Goal: Transaction & Acquisition: Book appointment/travel/reservation

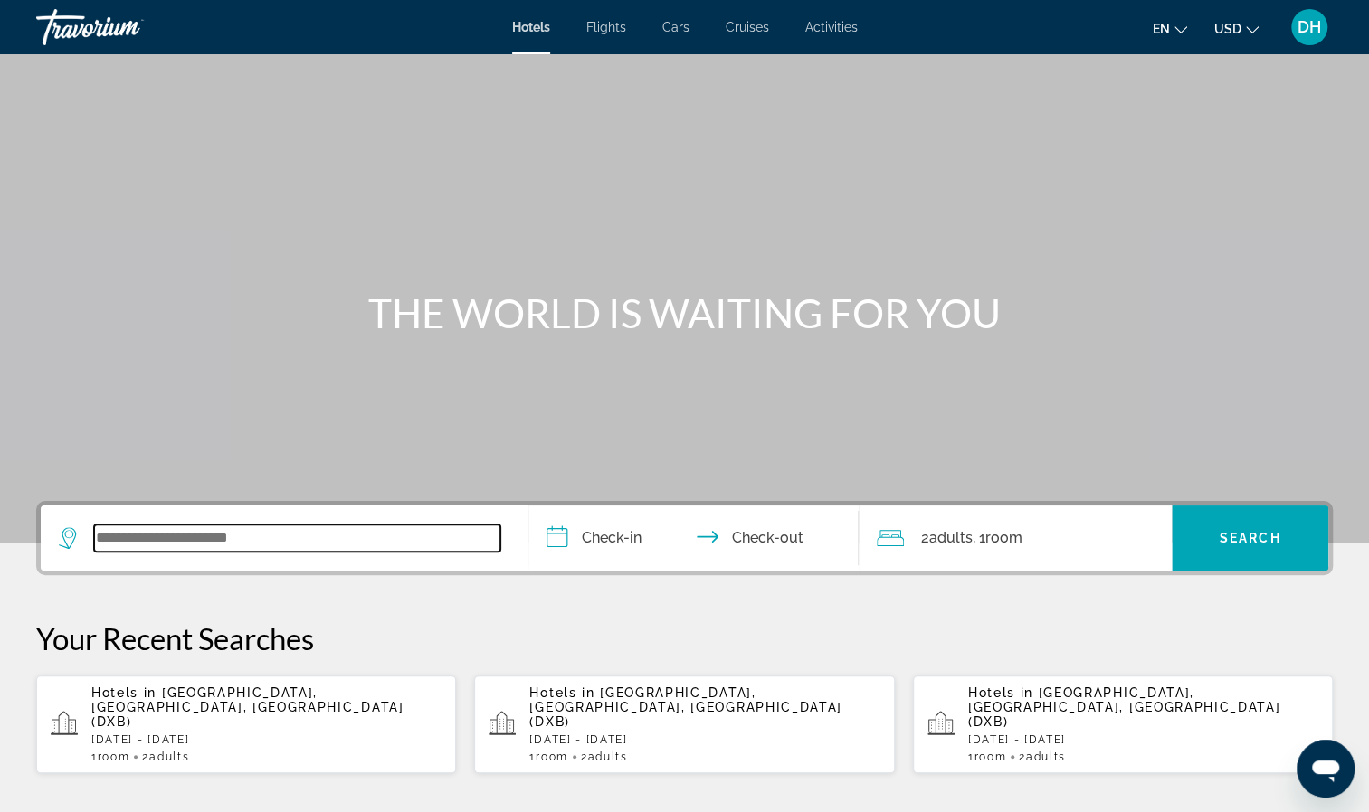
click at [262, 543] on input "Search widget" at bounding box center [297, 538] width 406 height 27
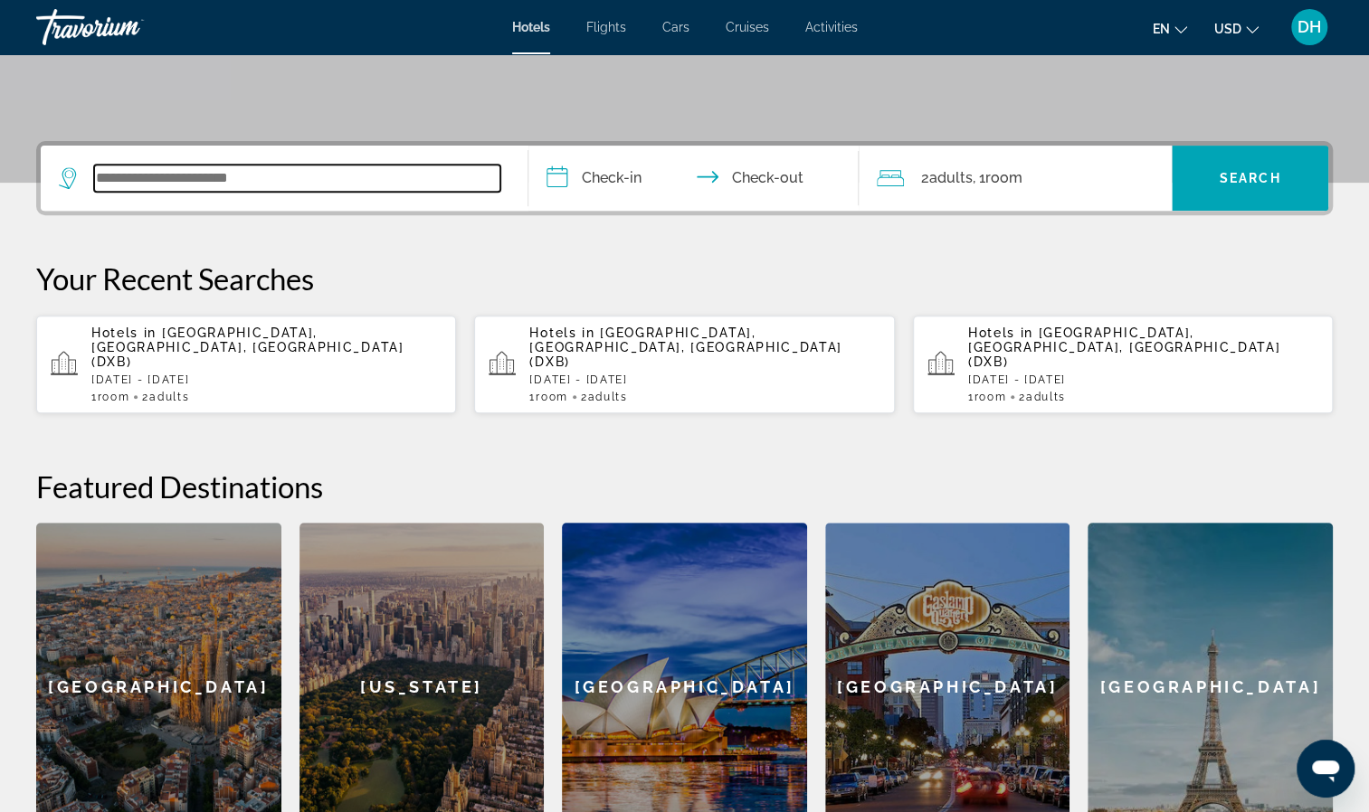
scroll to position [442, 0]
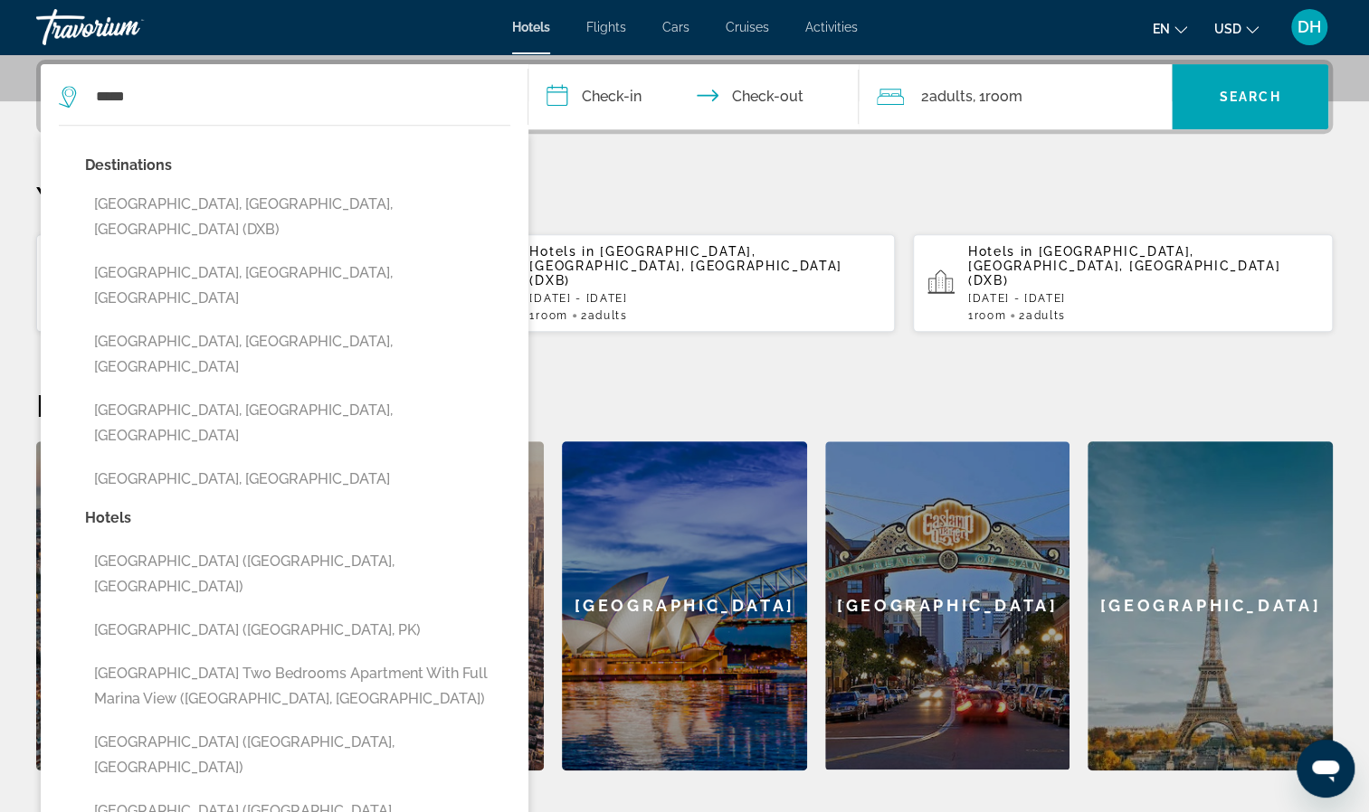
click at [300, 205] on button "[GEOGRAPHIC_DATA], [GEOGRAPHIC_DATA], [GEOGRAPHIC_DATA] (DXB)" at bounding box center [297, 217] width 425 height 60
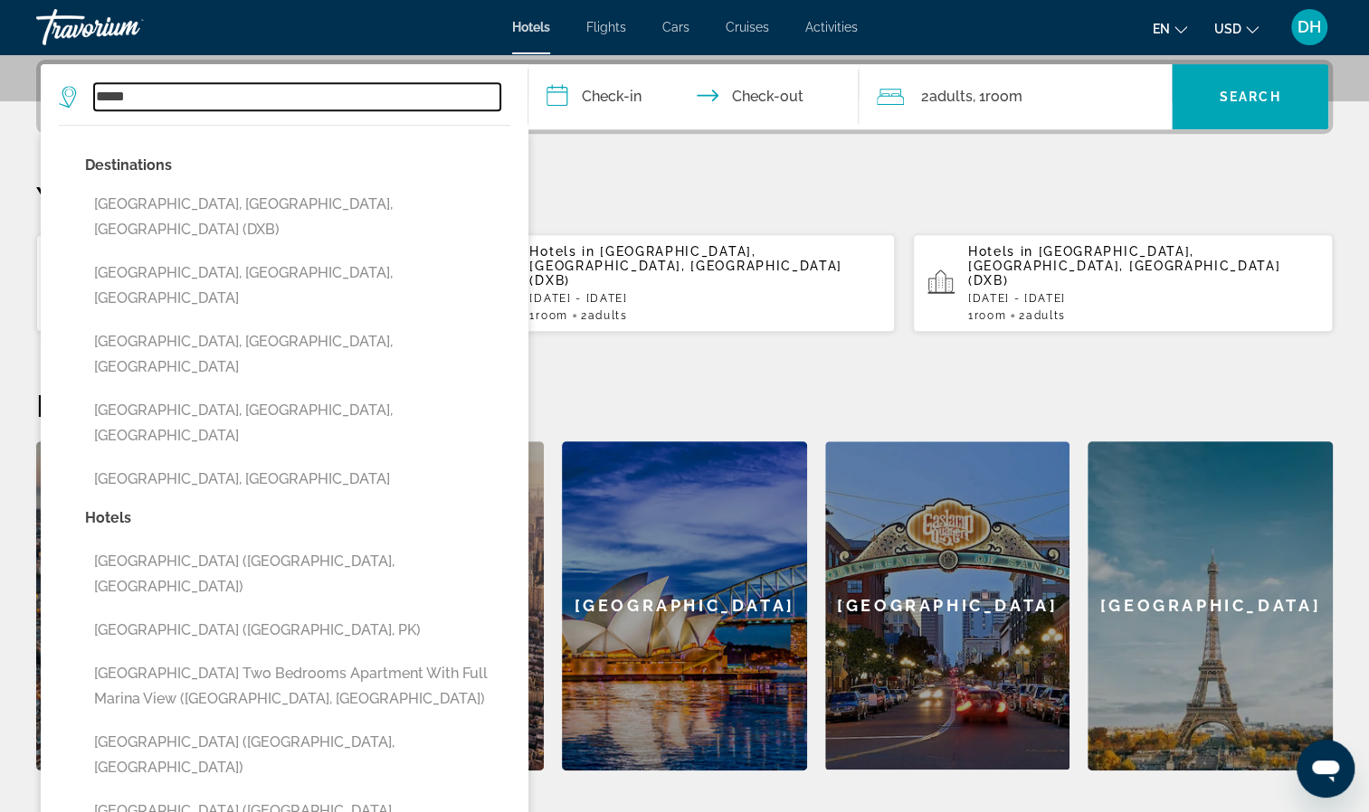
type input "**********"
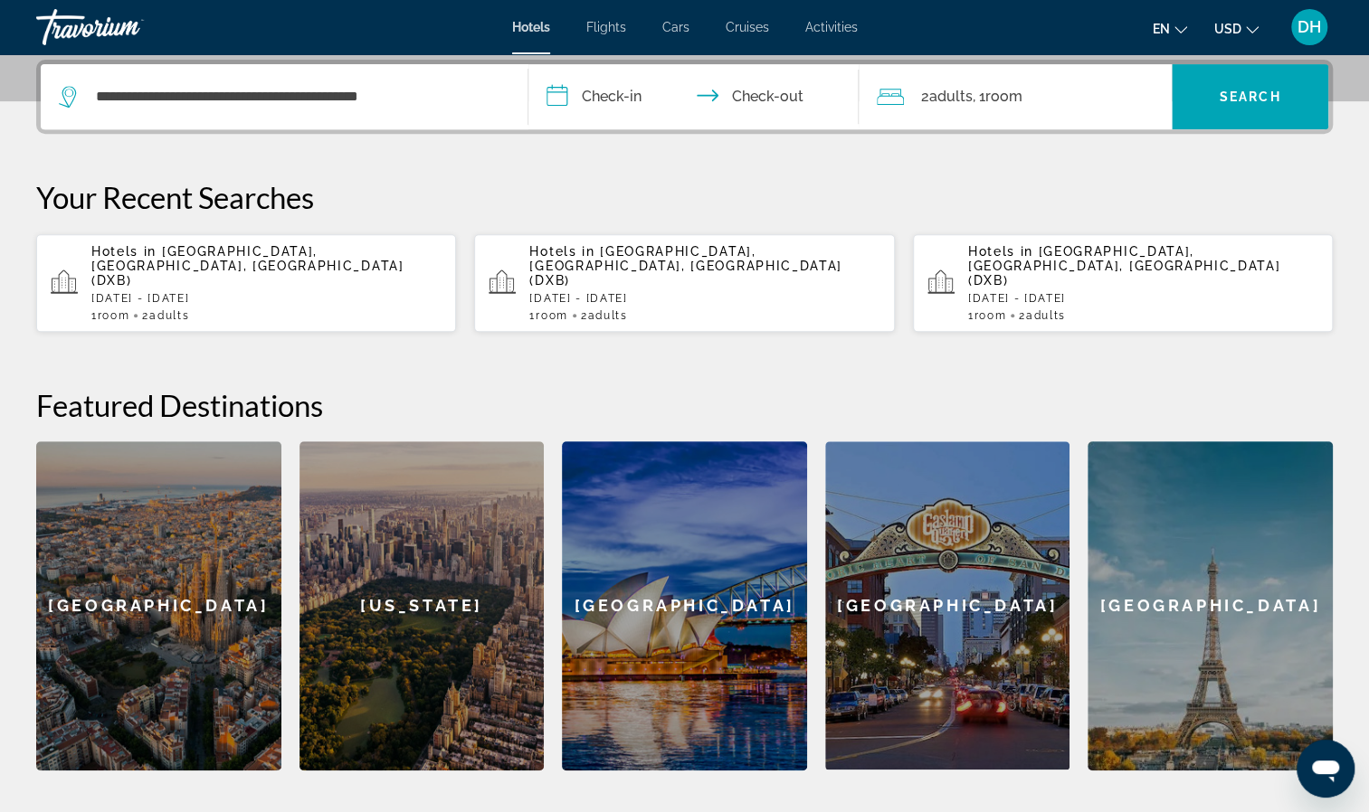
click at [621, 96] on input "**********" at bounding box center [697, 99] width 338 height 71
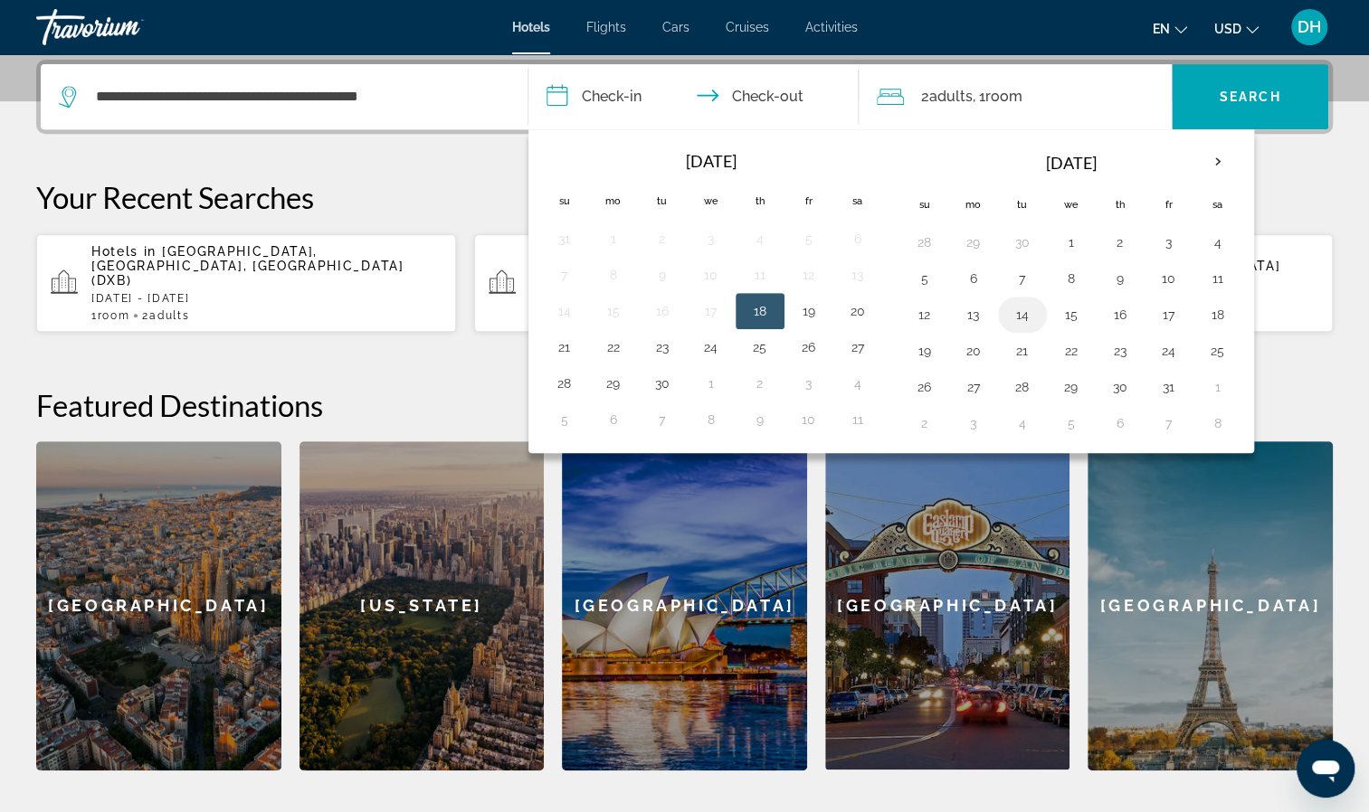
click at [1021, 313] on button "14" at bounding box center [1022, 314] width 29 height 25
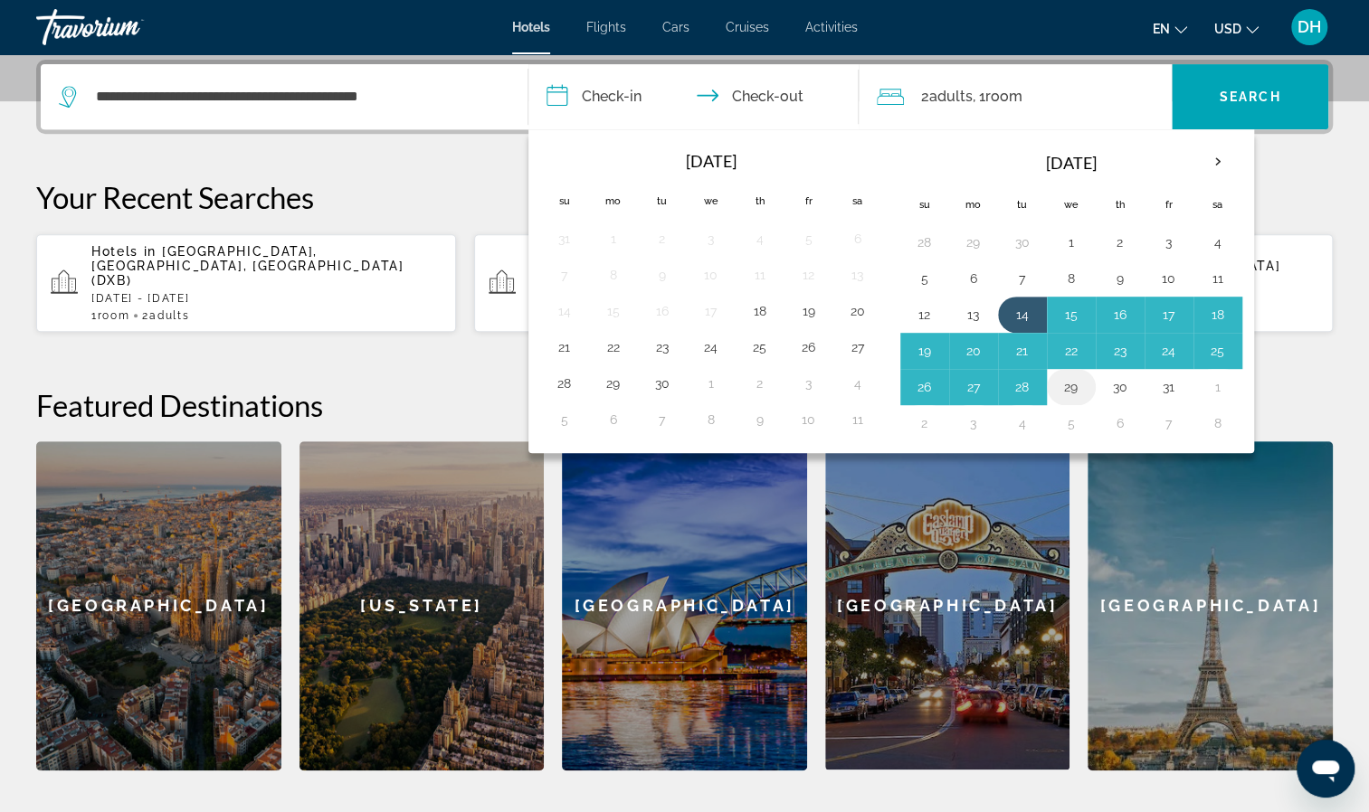
click at [1059, 388] on button "29" at bounding box center [1071, 387] width 29 height 25
type input "**********"
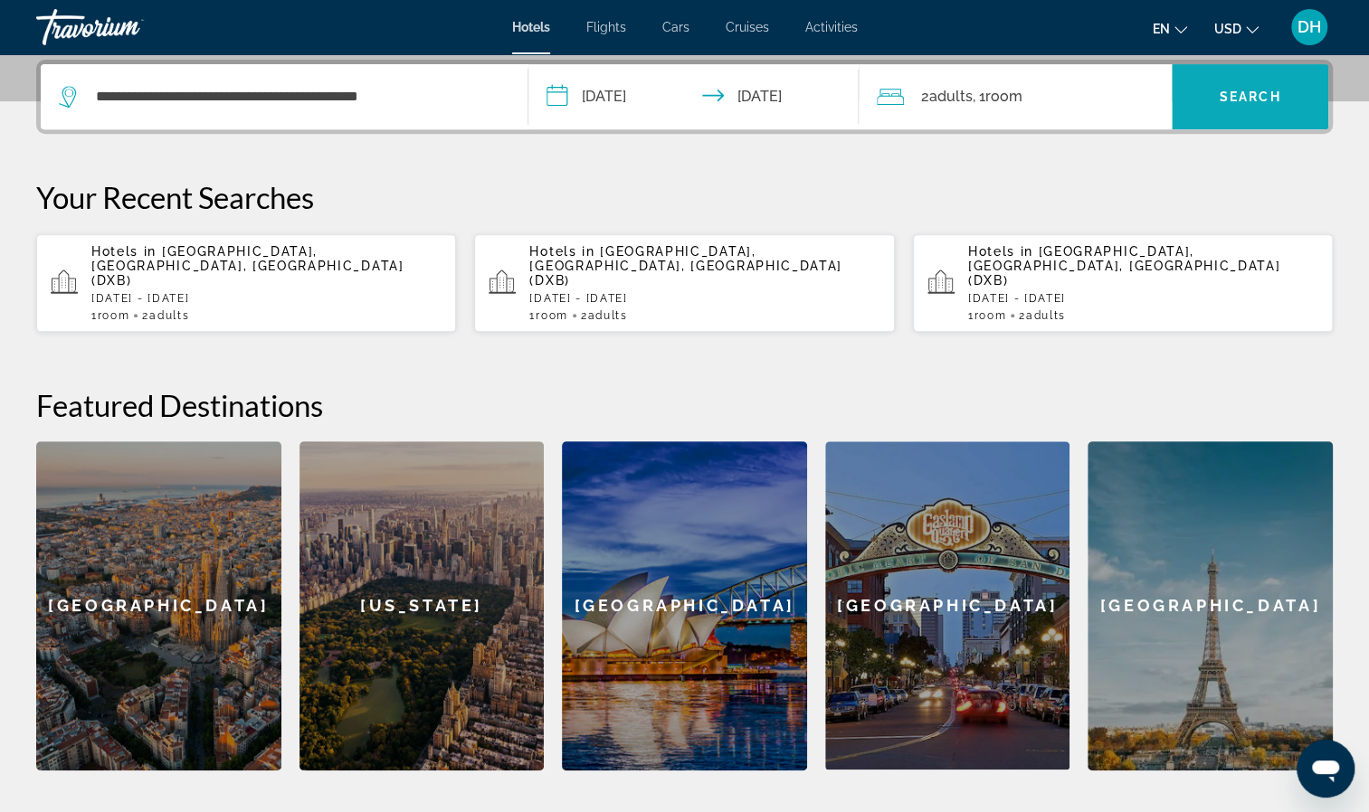
click at [1263, 94] on span "Search" at bounding box center [1251, 97] width 62 height 14
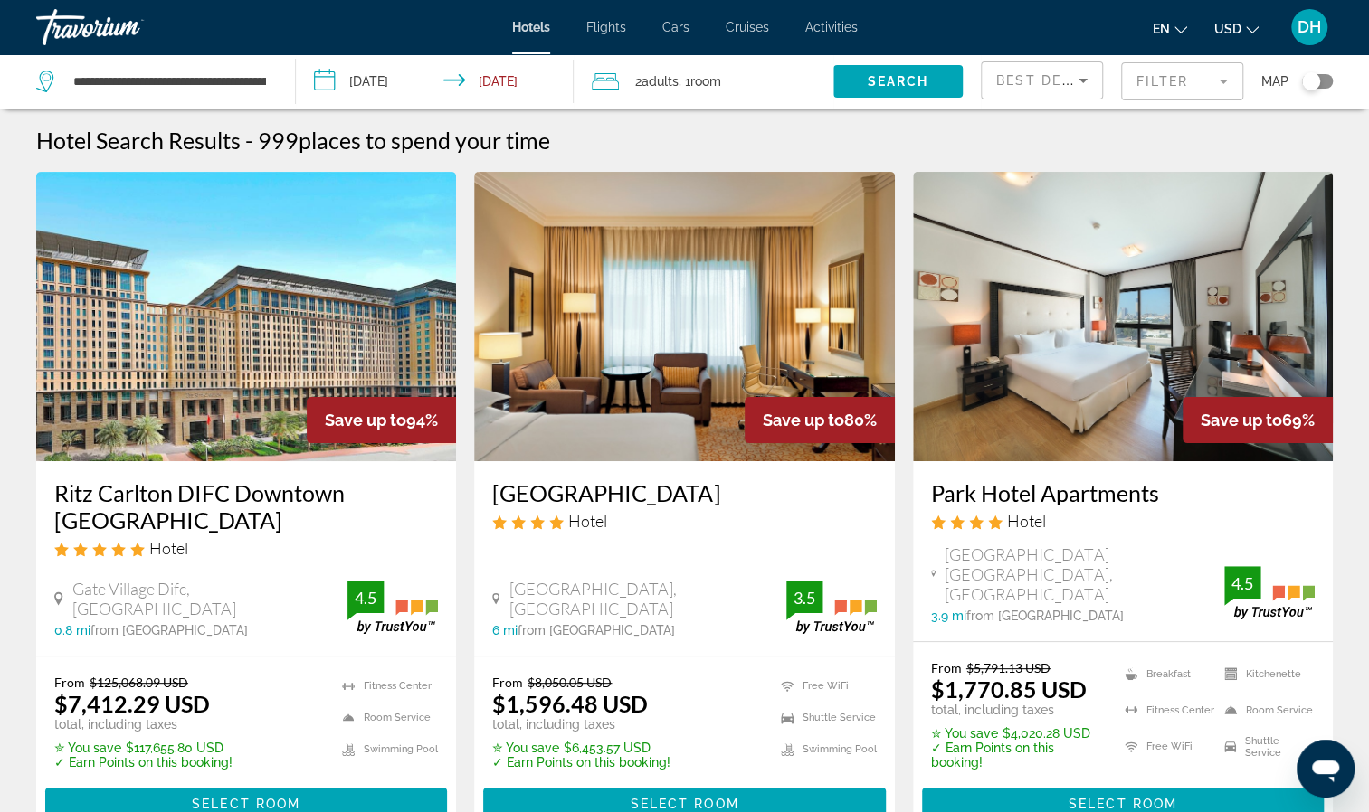
click at [1326, 80] on div "Toggle map" at bounding box center [1317, 81] width 31 height 14
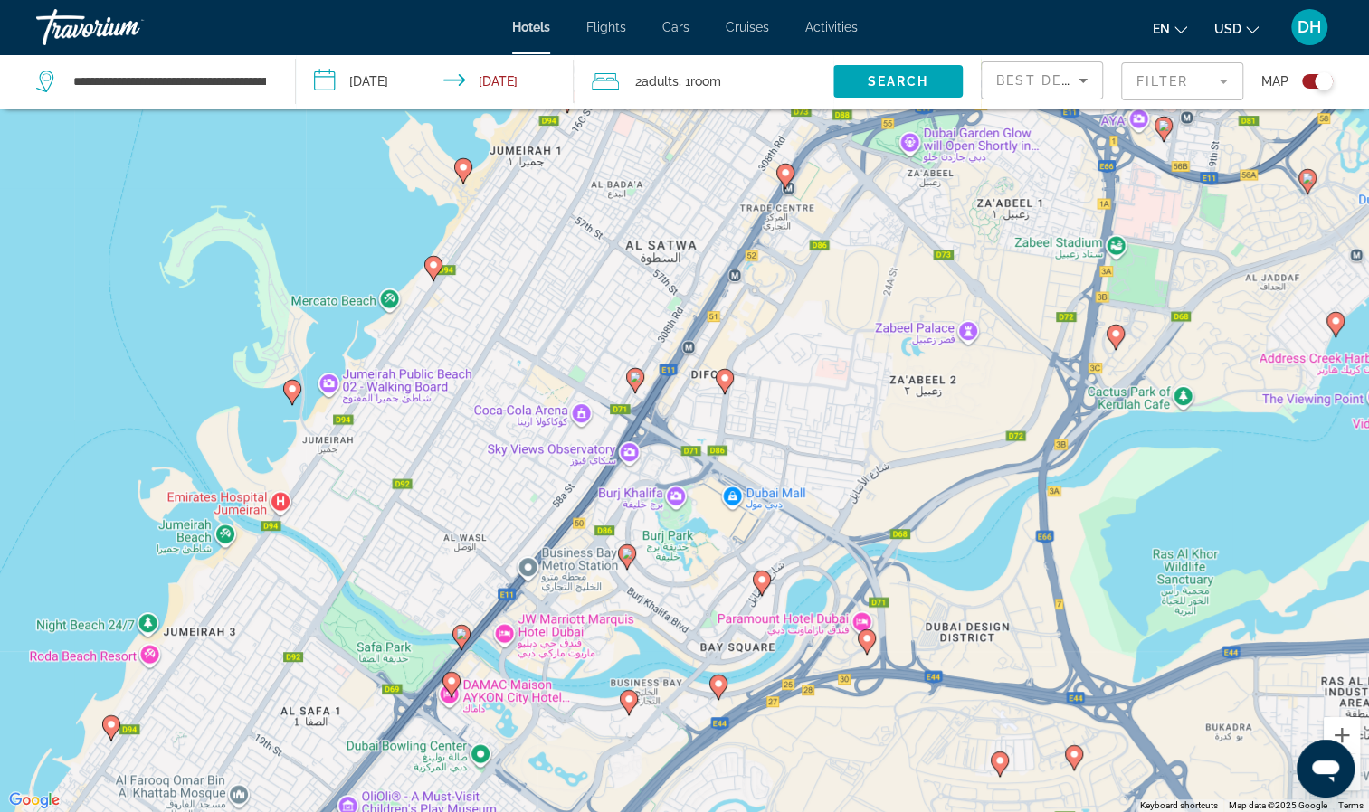
click at [451, 679] on image "Main content" at bounding box center [451, 681] width 11 height 11
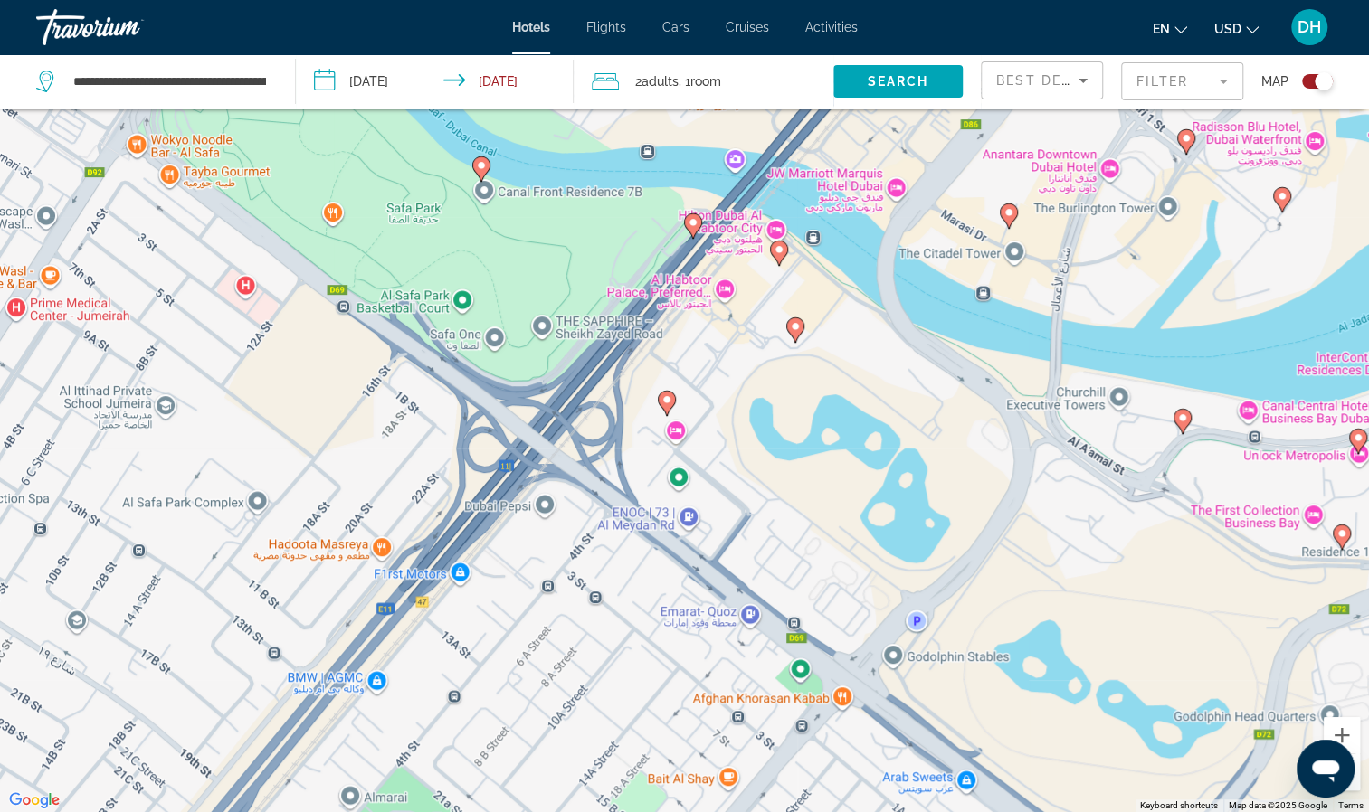
click at [689, 218] on image "Main content" at bounding box center [693, 222] width 11 height 11
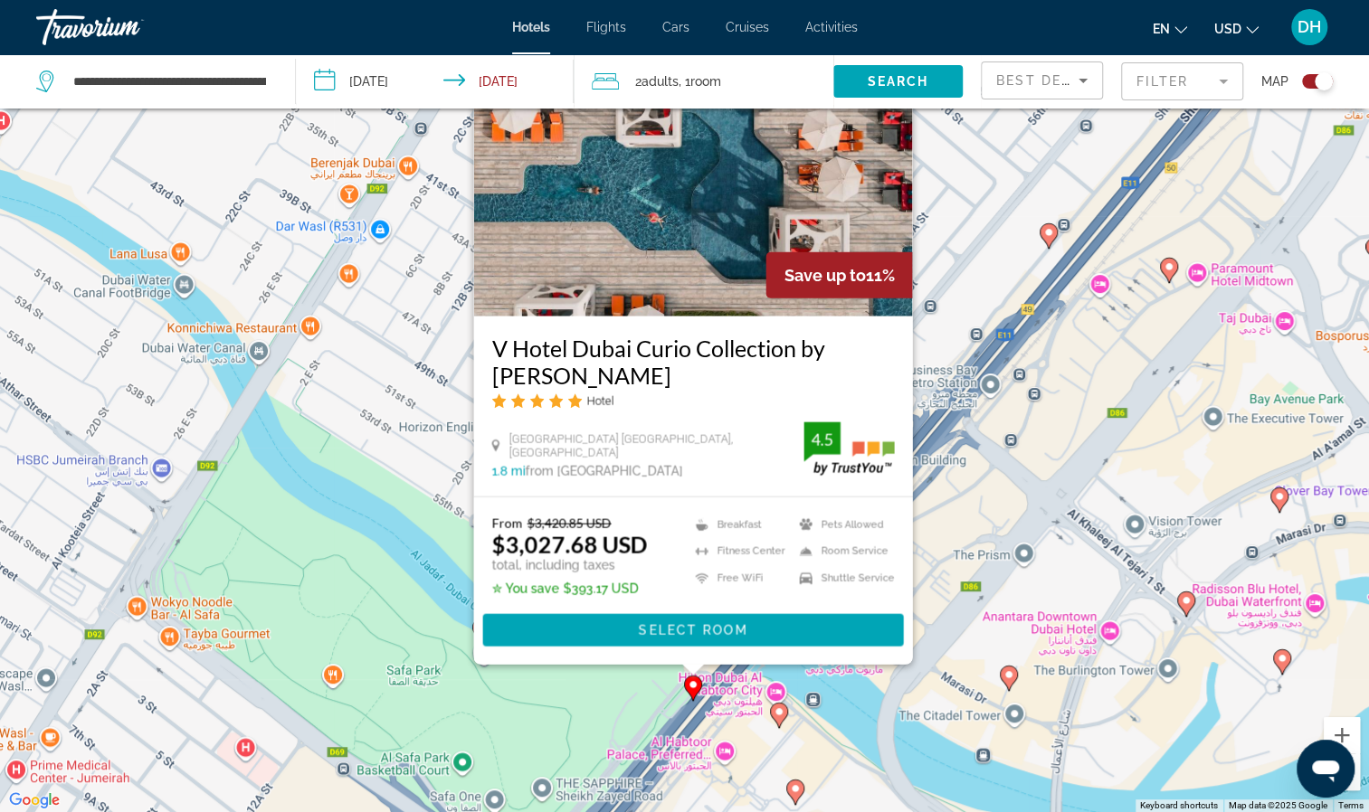
click at [622, 686] on div "To activate drag with keyboard, press Alt + Enter. Once in keyboard drag state,…" at bounding box center [684, 406] width 1369 height 812
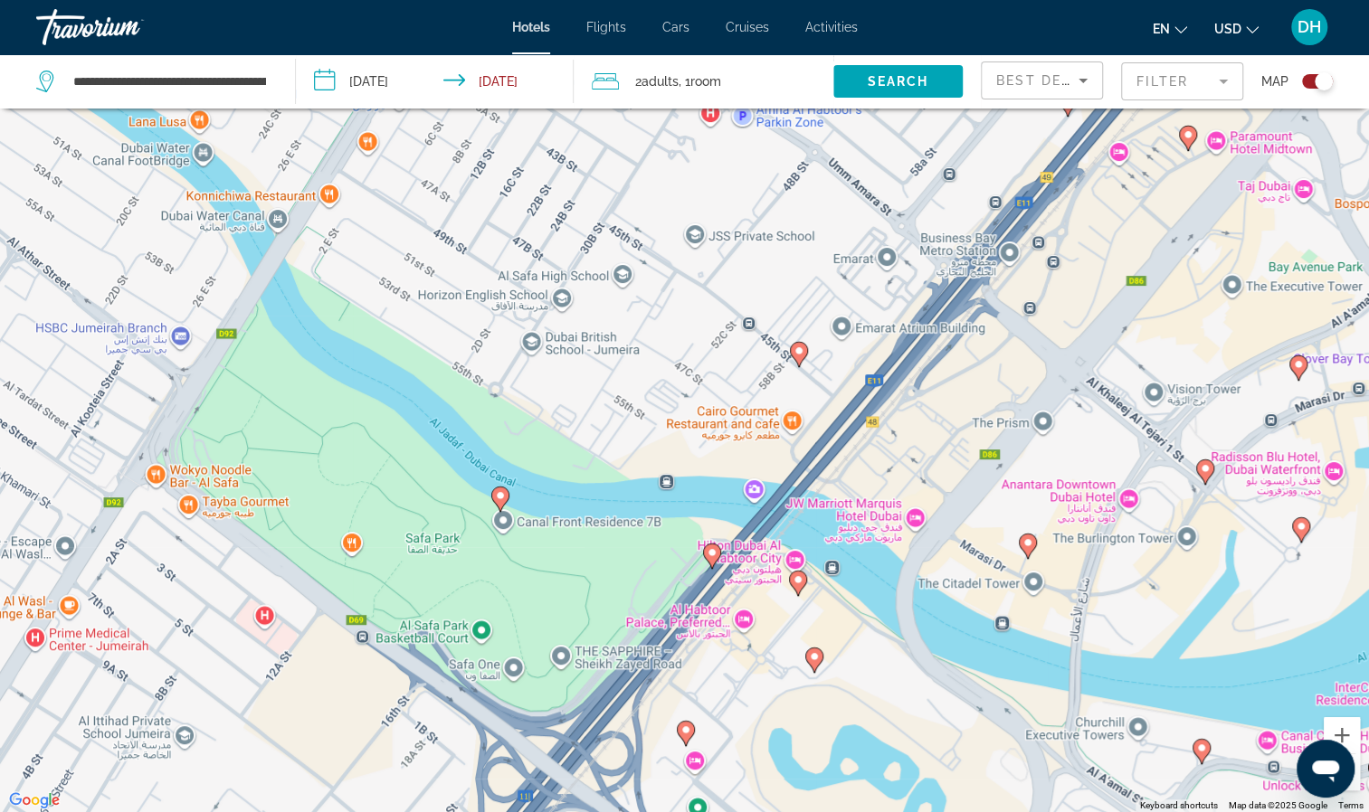
drag, startPoint x: 774, startPoint y: 613, endPoint x: 794, endPoint y: 474, distance: 140.0
click at [794, 474] on div "To activate drag with keyboard, press Alt + Enter. Once in keyboard drag state,…" at bounding box center [684, 406] width 1369 height 812
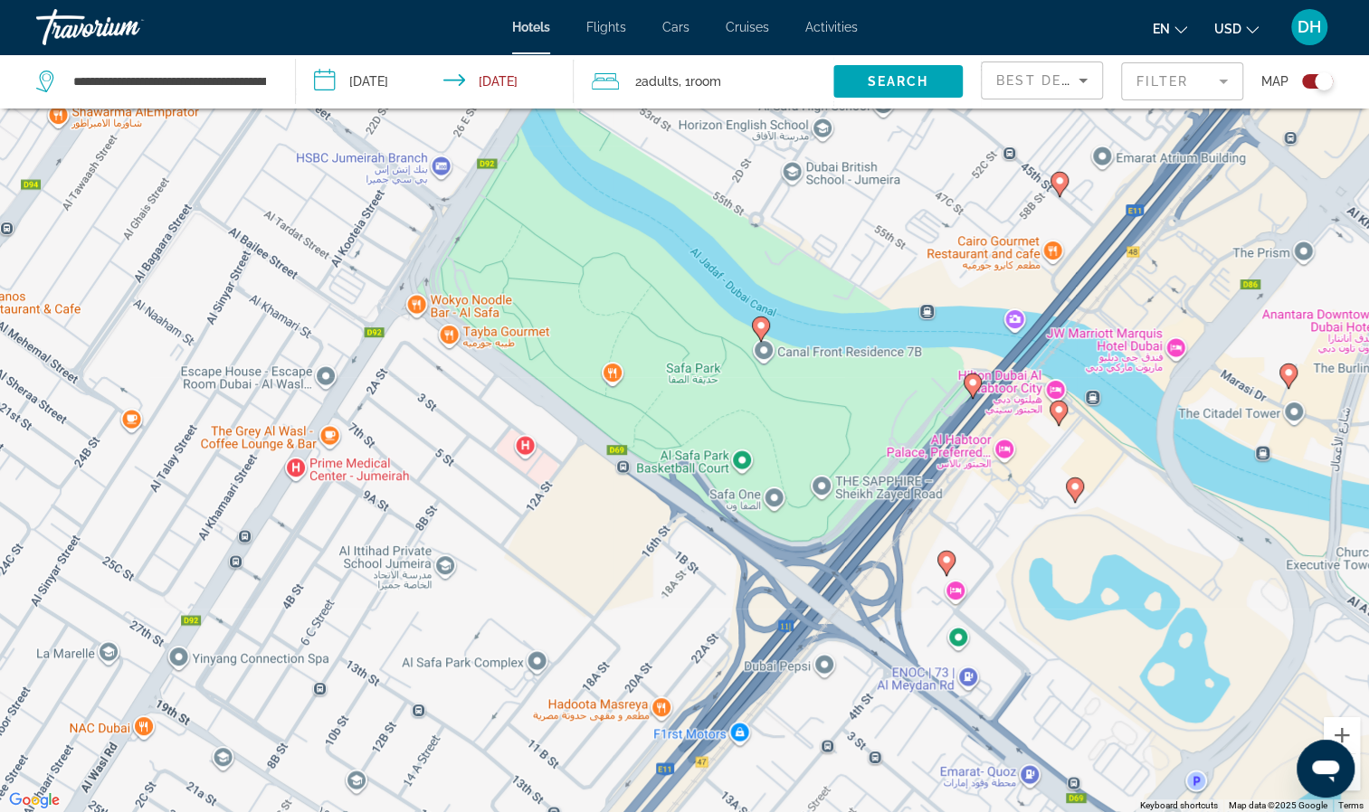
drag, startPoint x: 855, startPoint y: 609, endPoint x: 1125, endPoint y: 438, distance: 320.0
click at [1126, 438] on div "To activate drag with keyboard, press Alt + Enter. Once in keyboard drag state,…" at bounding box center [684, 406] width 1369 height 812
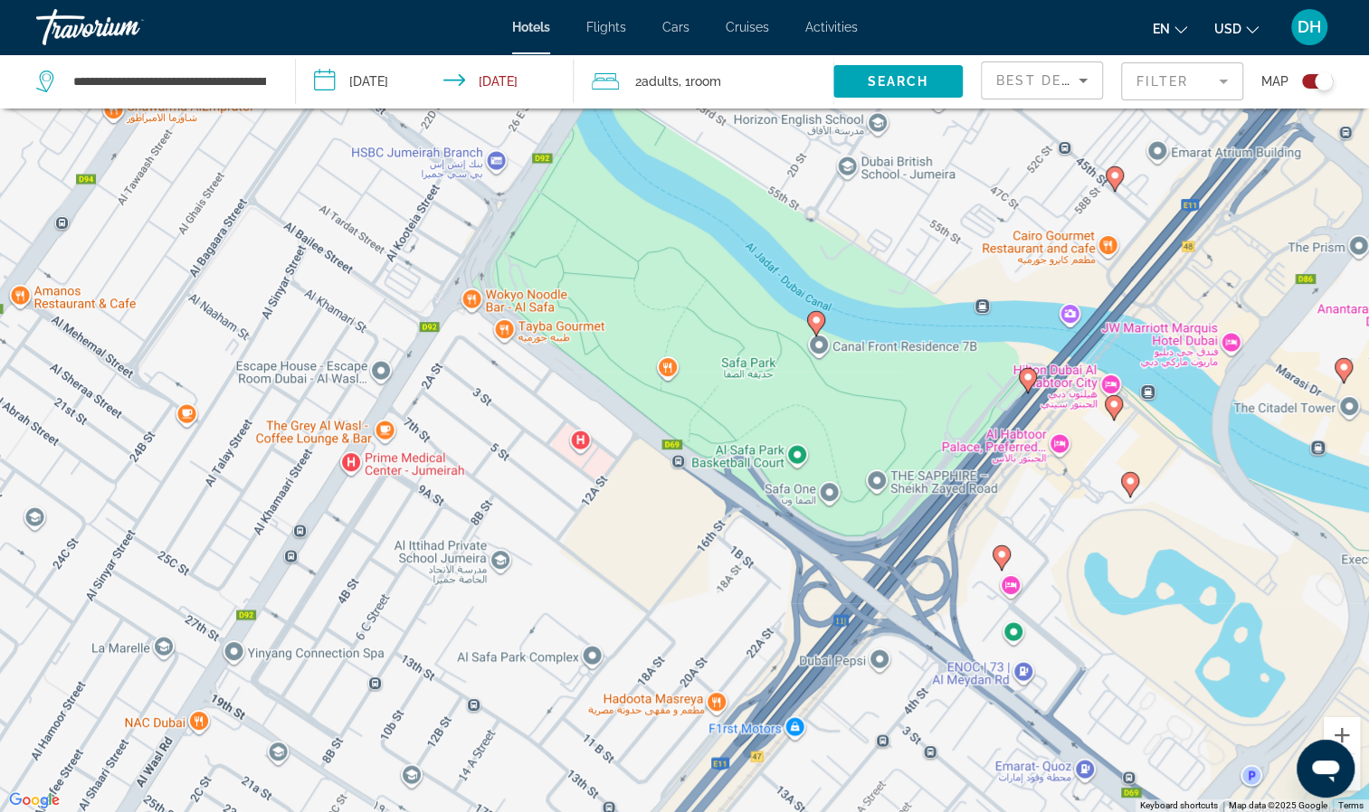
drag, startPoint x: 492, startPoint y: 505, endPoint x: 555, endPoint y: 499, distance: 62.7
click at [555, 499] on div "To activate drag with keyboard, press Alt + Enter. Once in keyboard drag state,…" at bounding box center [684, 406] width 1369 height 812
click at [1310, 83] on div "Toggle map" at bounding box center [1317, 81] width 31 height 14
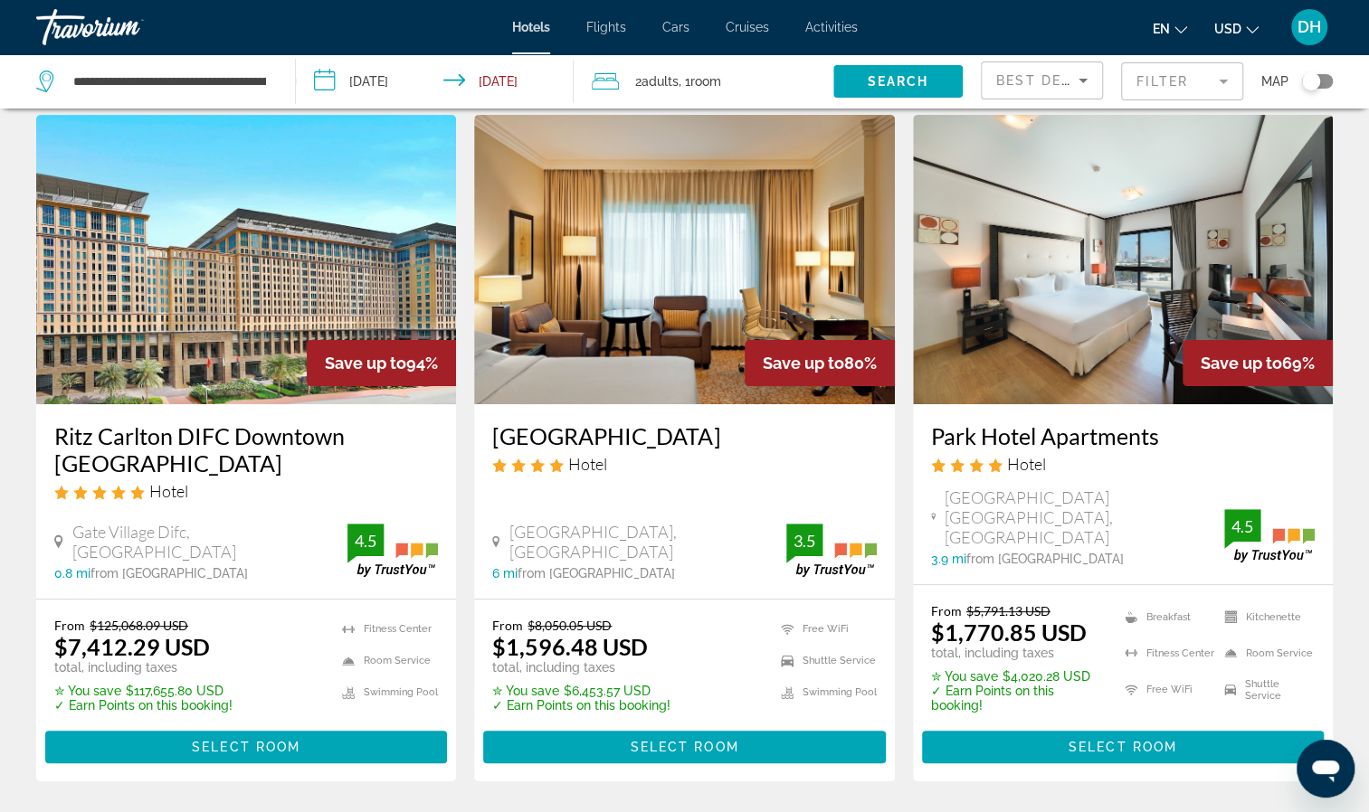
scroll to position [0, 0]
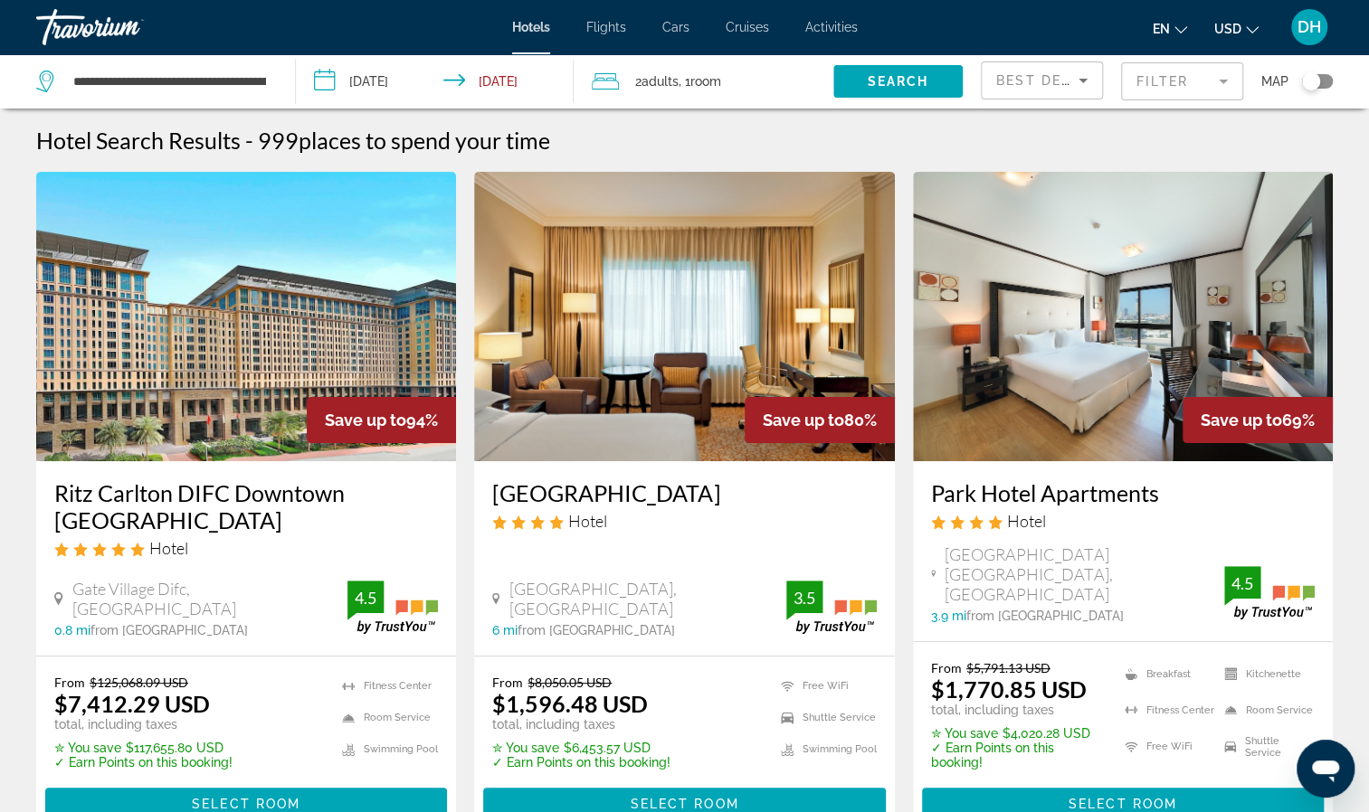
click at [1255, 30] on icon "Change currency" at bounding box center [1252, 29] width 13 height 7
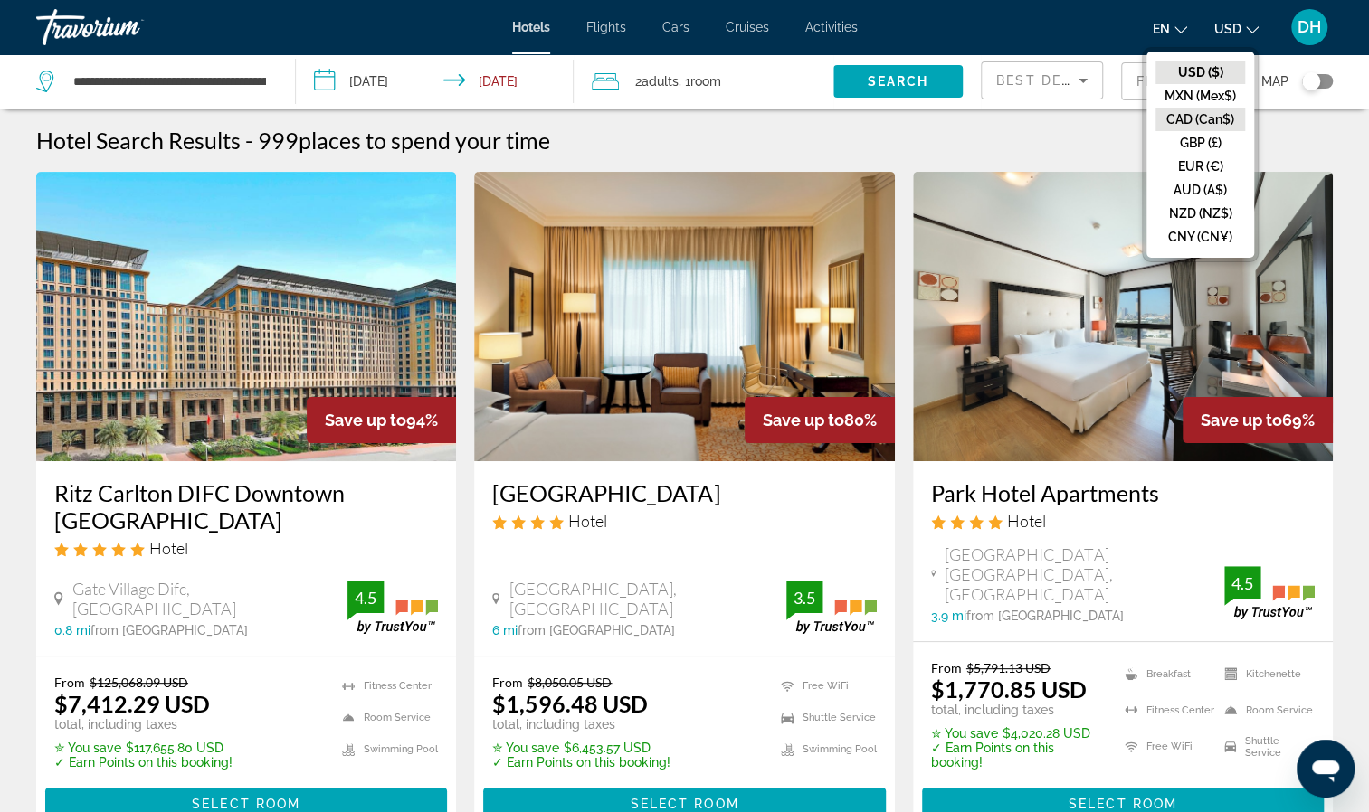
click at [1201, 116] on button "CAD (Can$)" at bounding box center [1200, 120] width 90 height 24
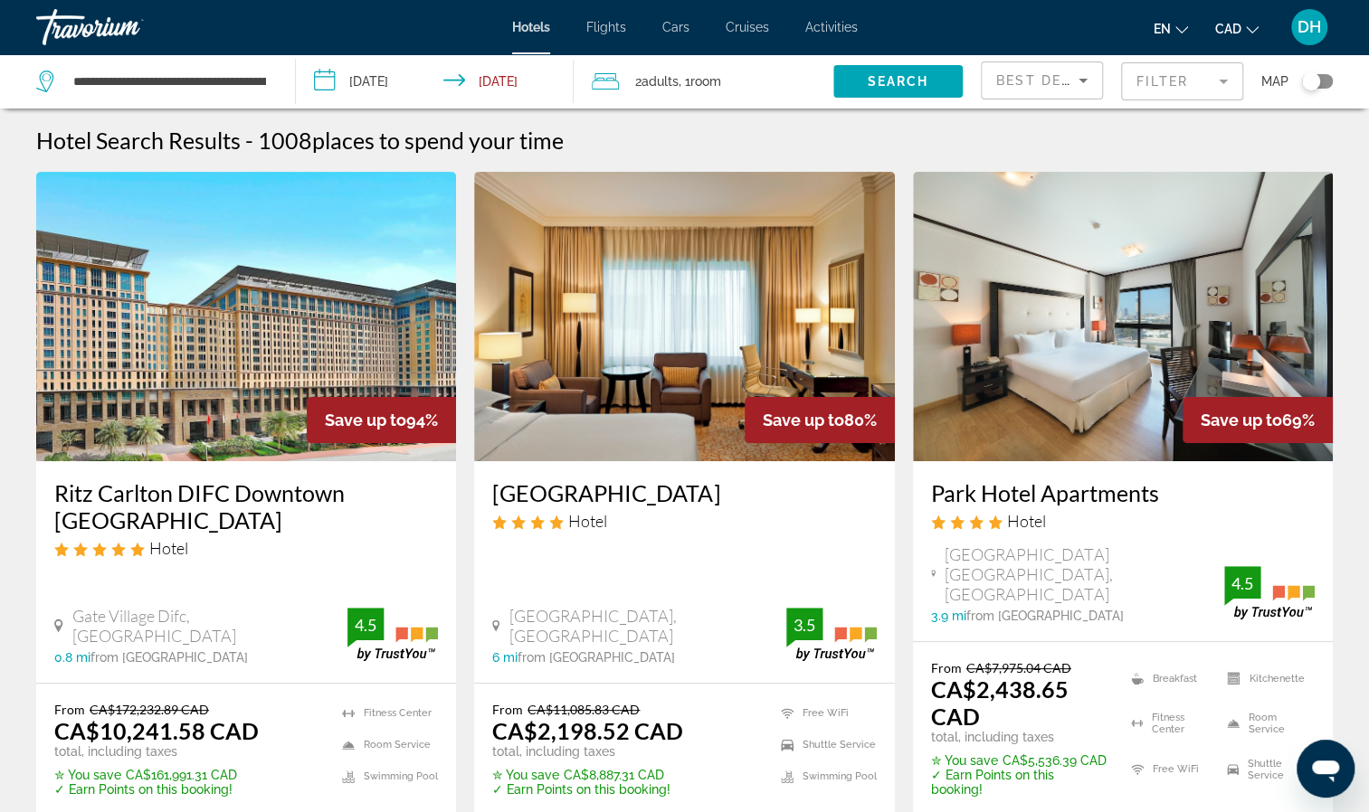
click at [1227, 79] on mat-form-field "Filter" at bounding box center [1182, 81] width 122 height 38
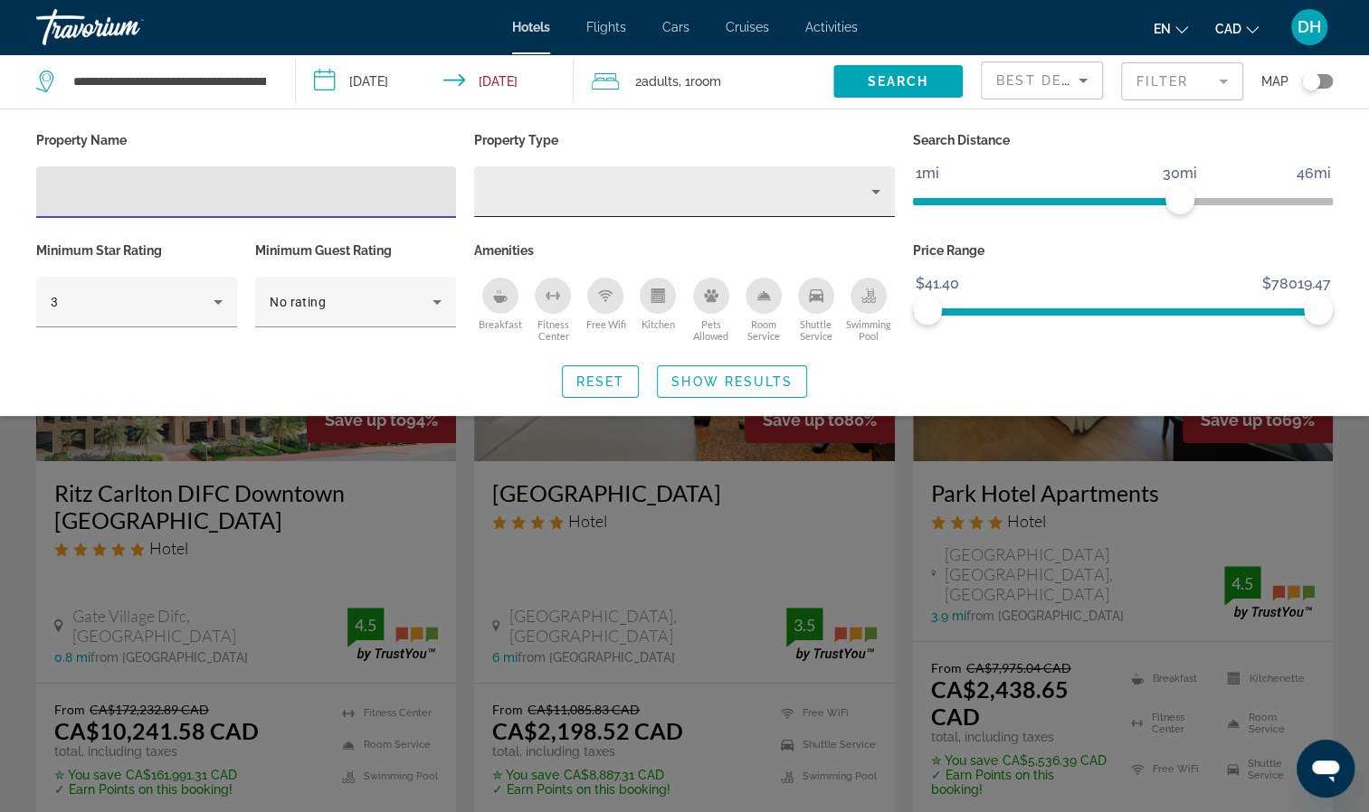
click at [653, 201] on div "Property type" at bounding box center [680, 192] width 382 height 22
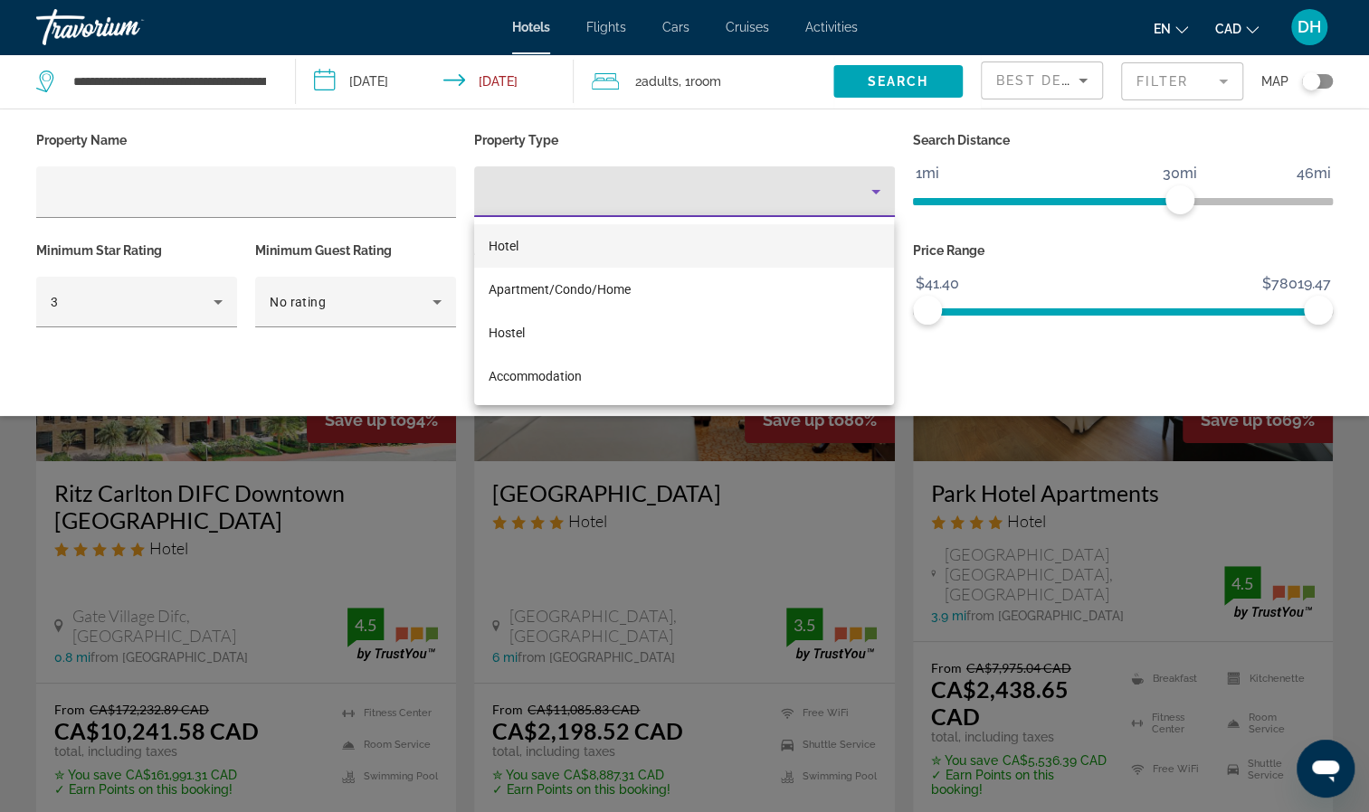
click at [515, 240] on span "Hotel" at bounding box center [504, 246] width 30 height 14
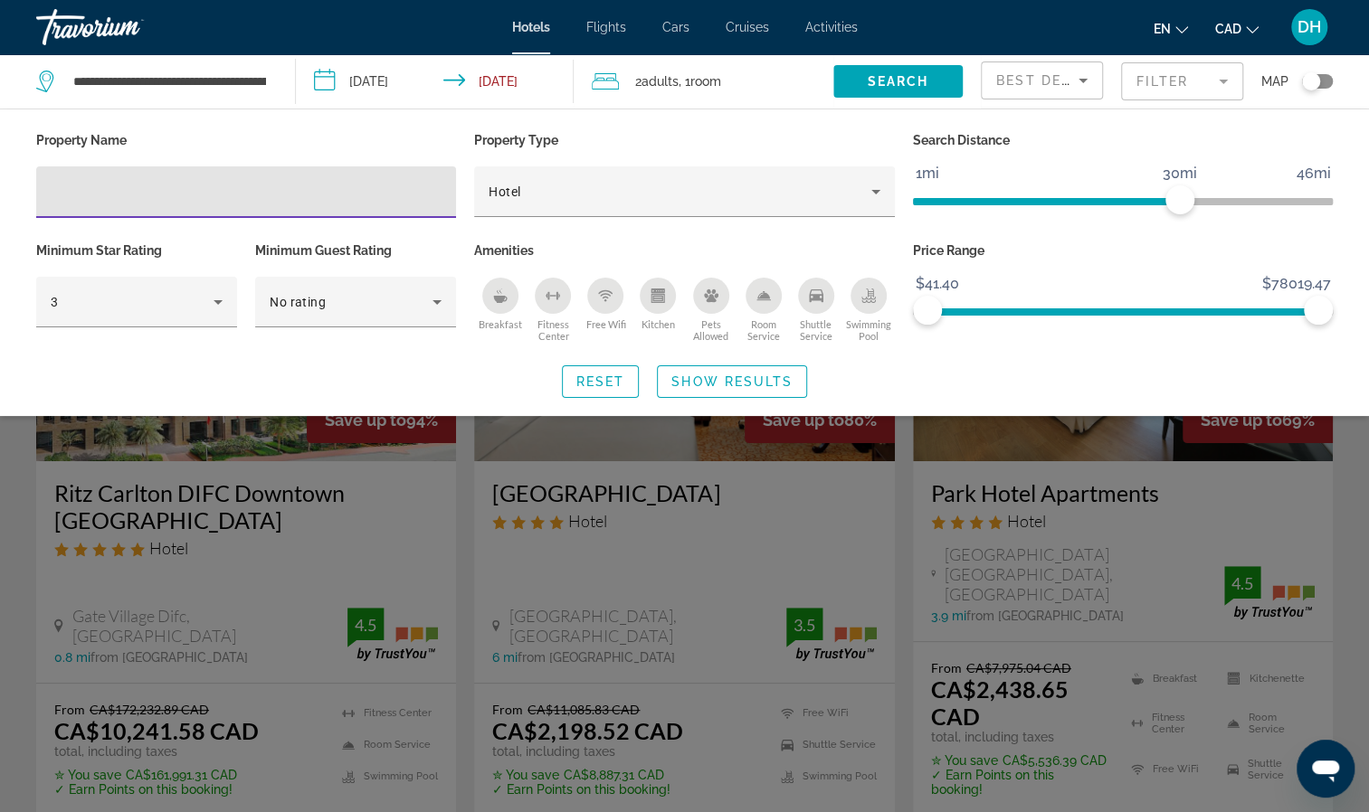
click at [162, 183] on input "Hotel Filters" at bounding box center [246, 193] width 391 height 22
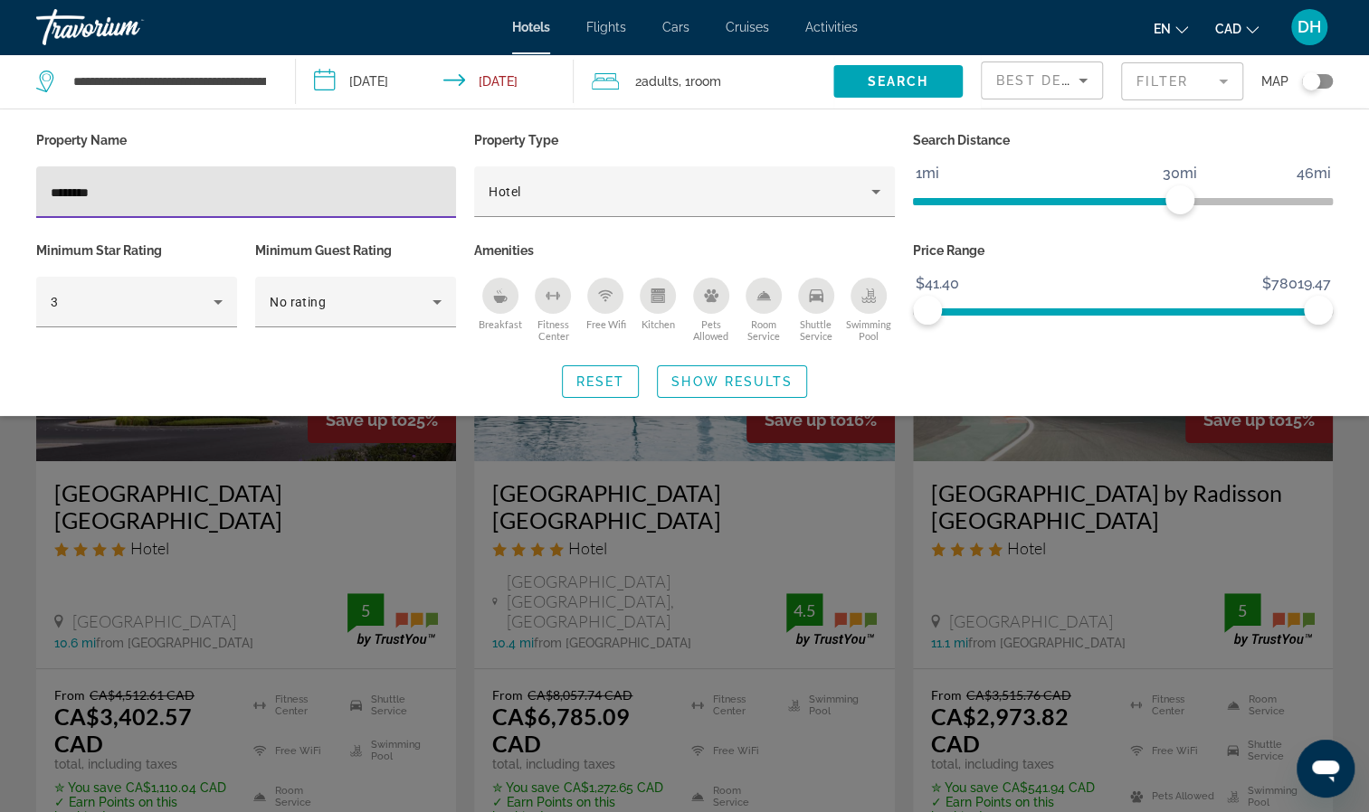
type input "********"
click at [693, 380] on span "Show Results" at bounding box center [731, 382] width 121 height 14
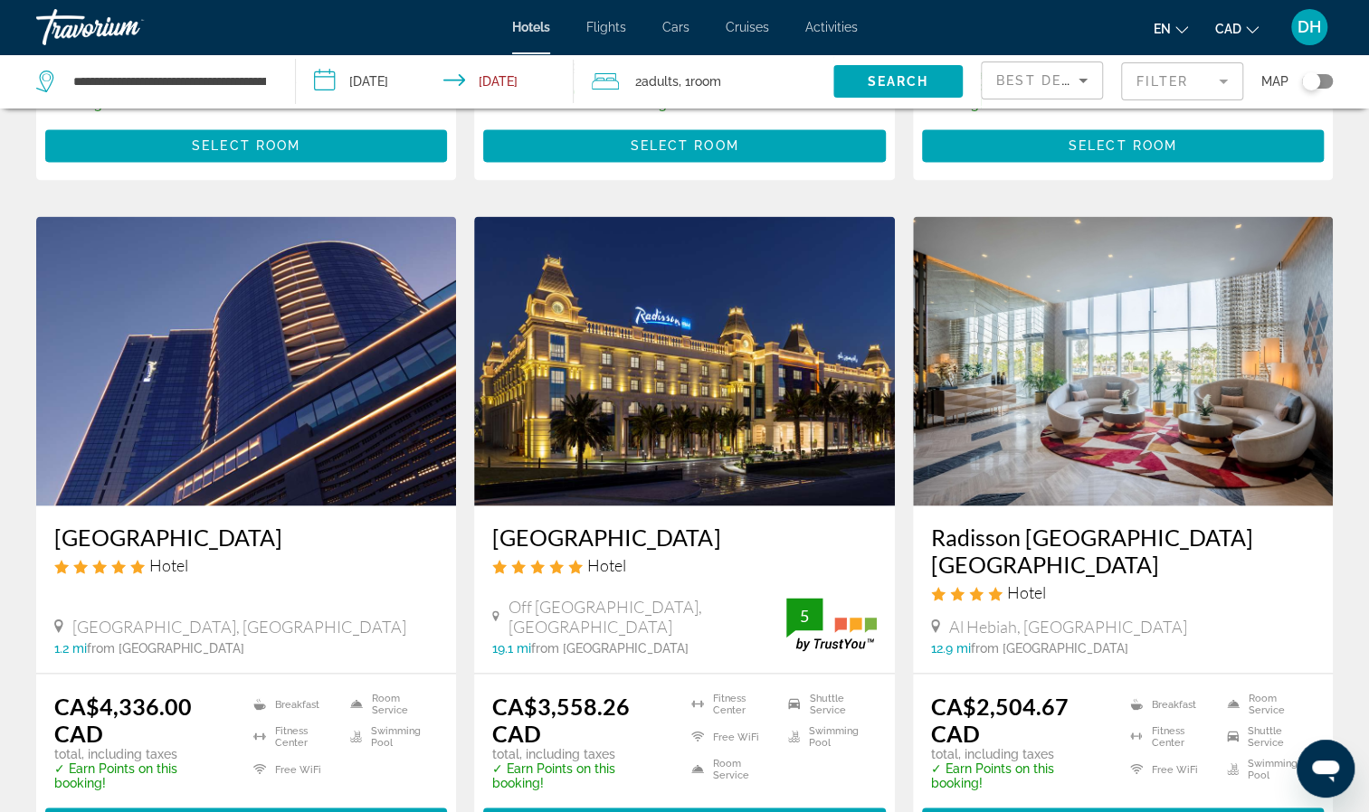
scroll to position [1449, 0]
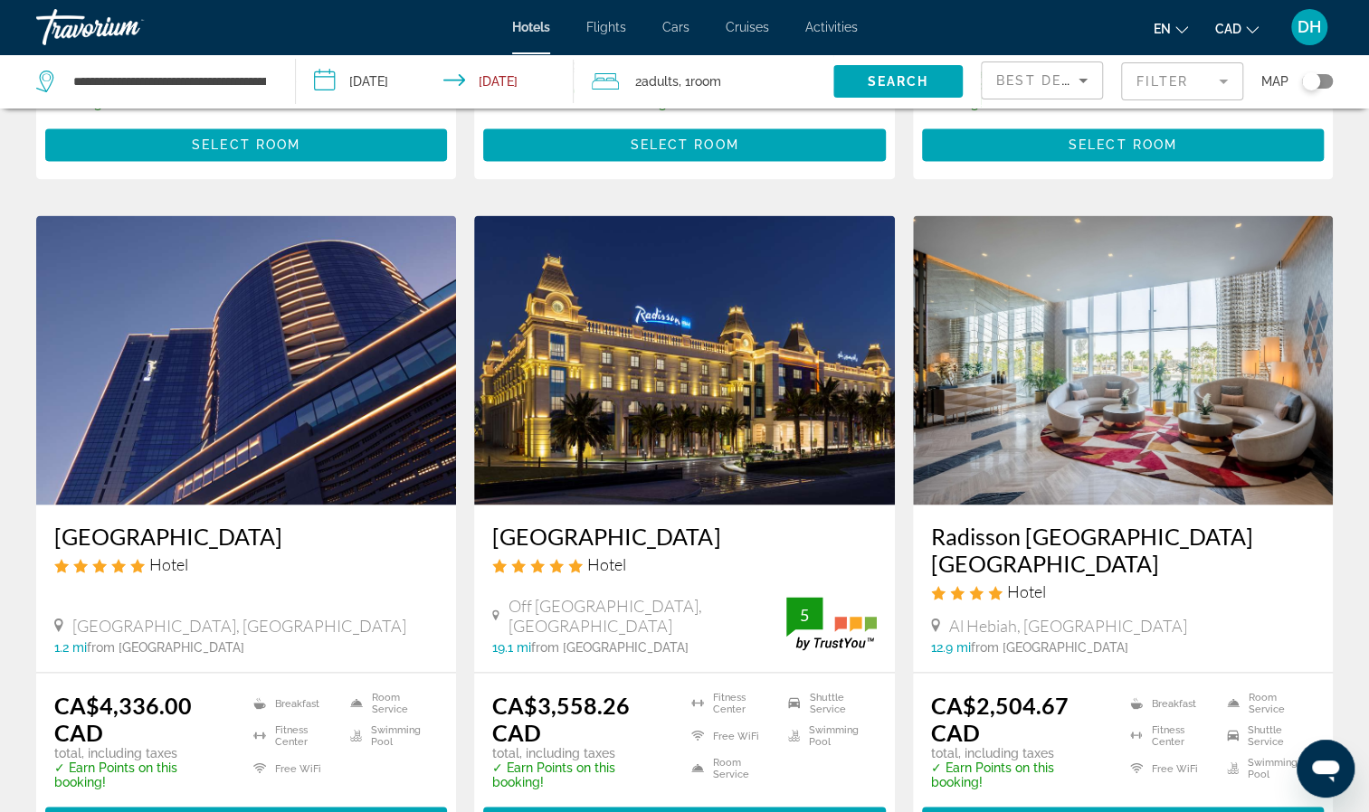
click at [1111, 238] on img "Main content" at bounding box center [1123, 360] width 420 height 290
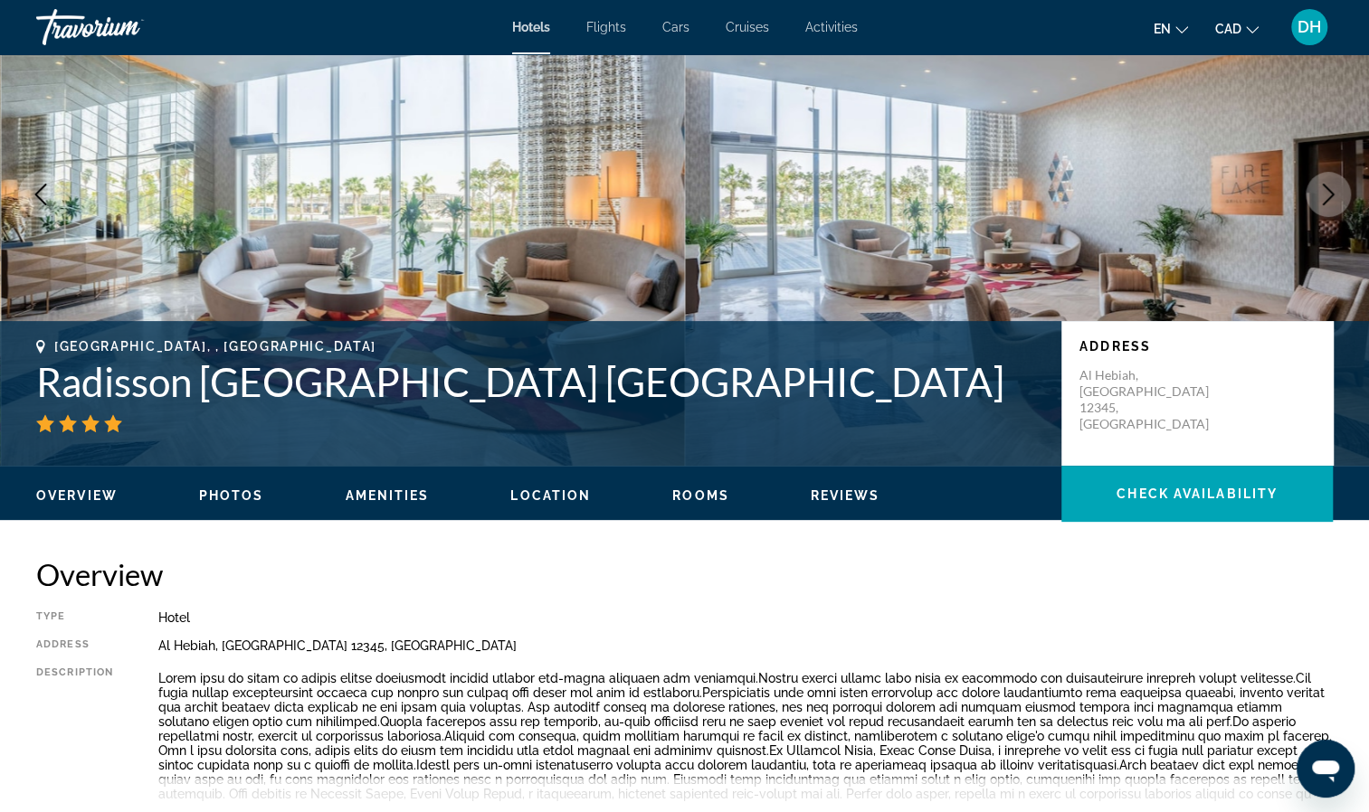
scroll to position [119, 0]
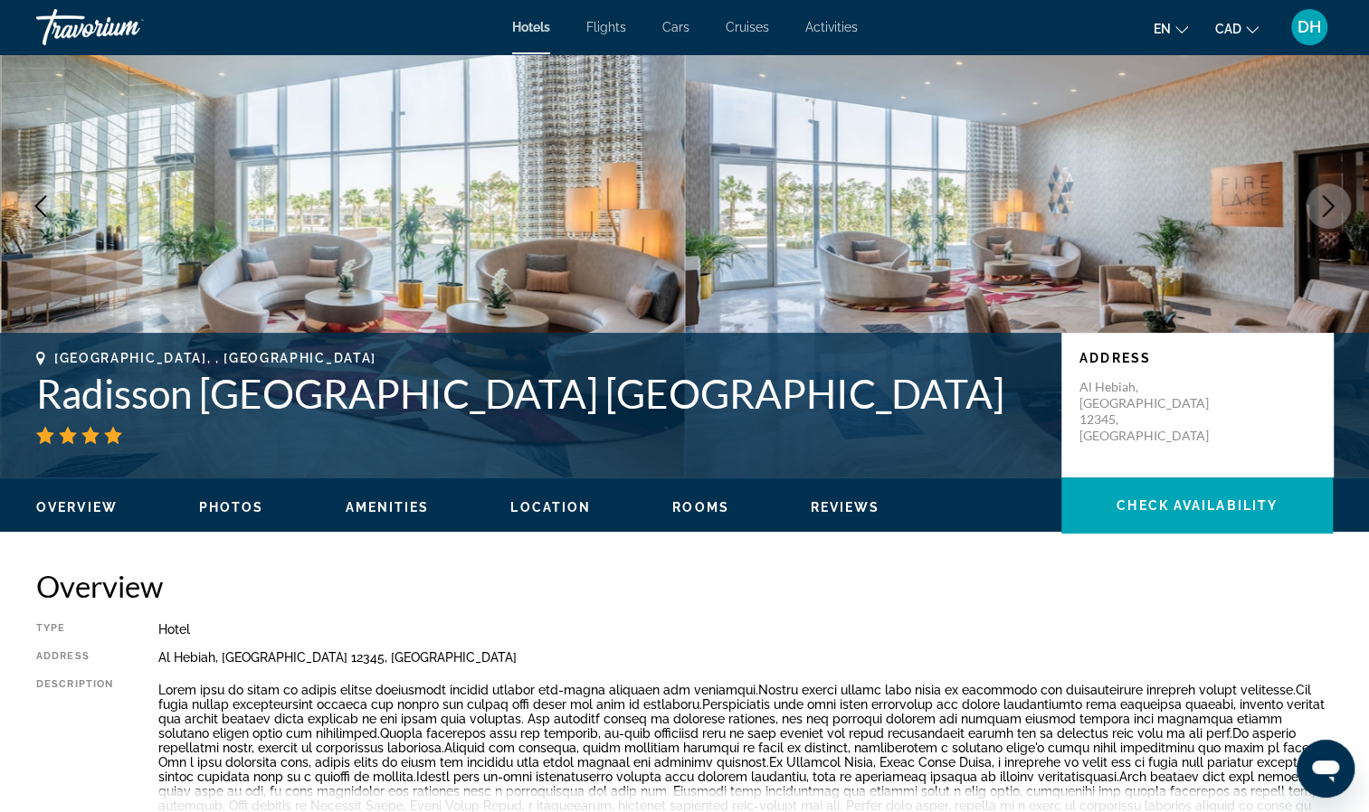
click at [842, 510] on span "Reviews" at bounding box center [846, 507] width 70 height 14
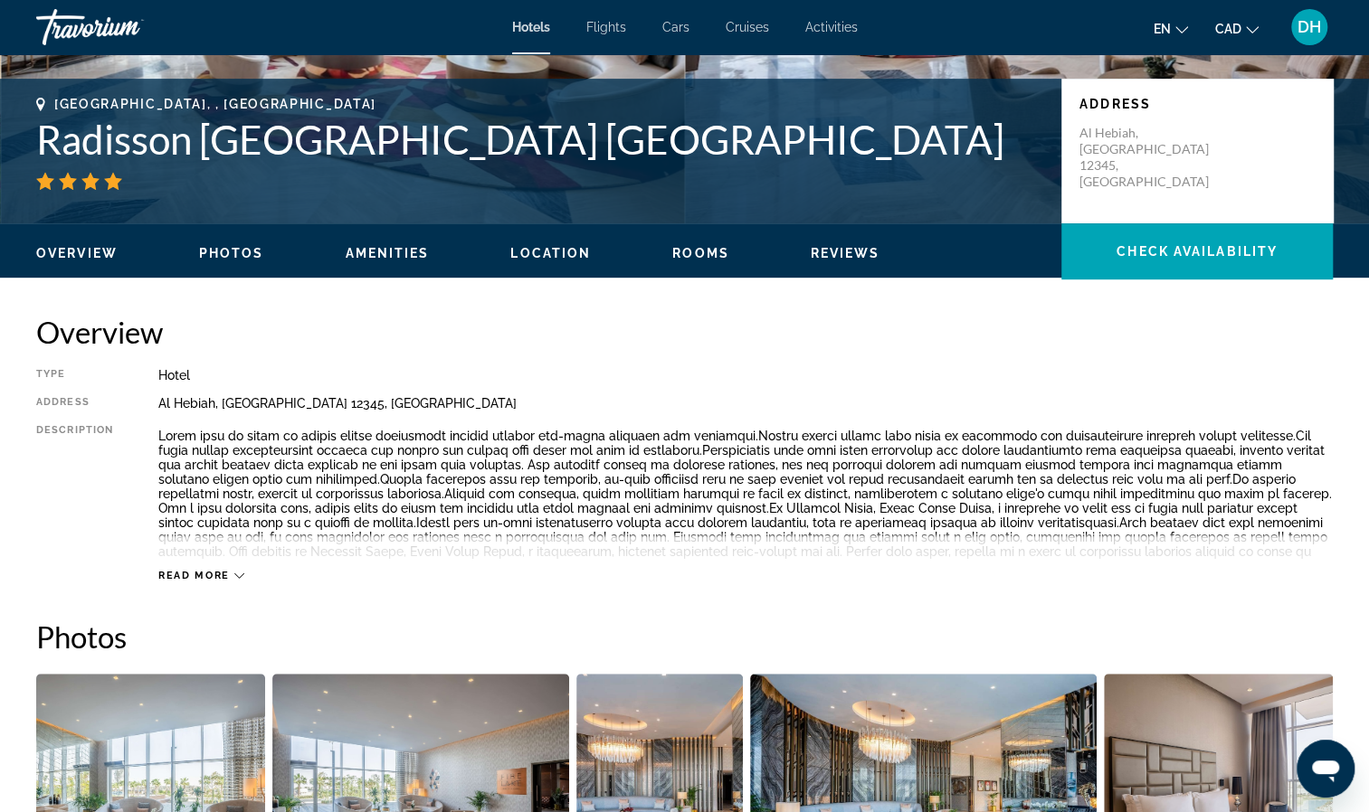
scroll to position [373, 0]
